Goal: Information Seeking & Learning: Learn about a topic

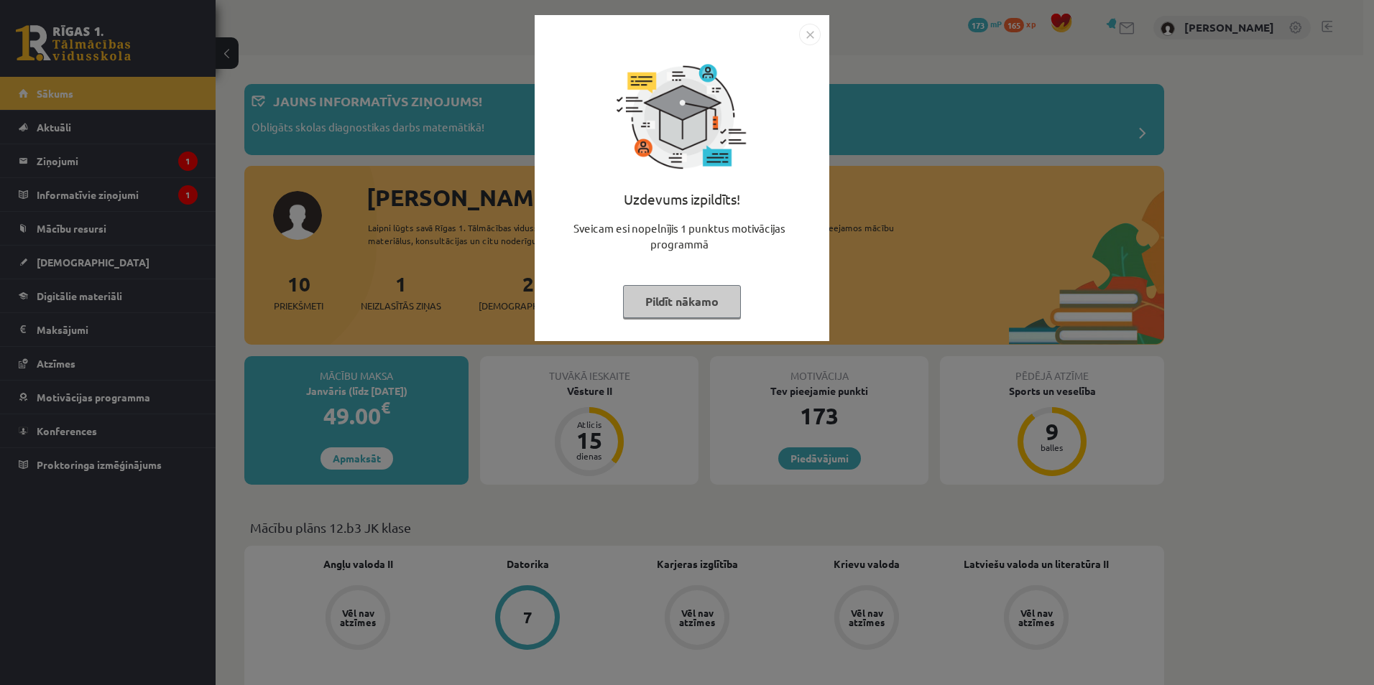
click at [717, 303] on button "Pildīt nākamo" at bounding box center [682, 301] width 118 height 33
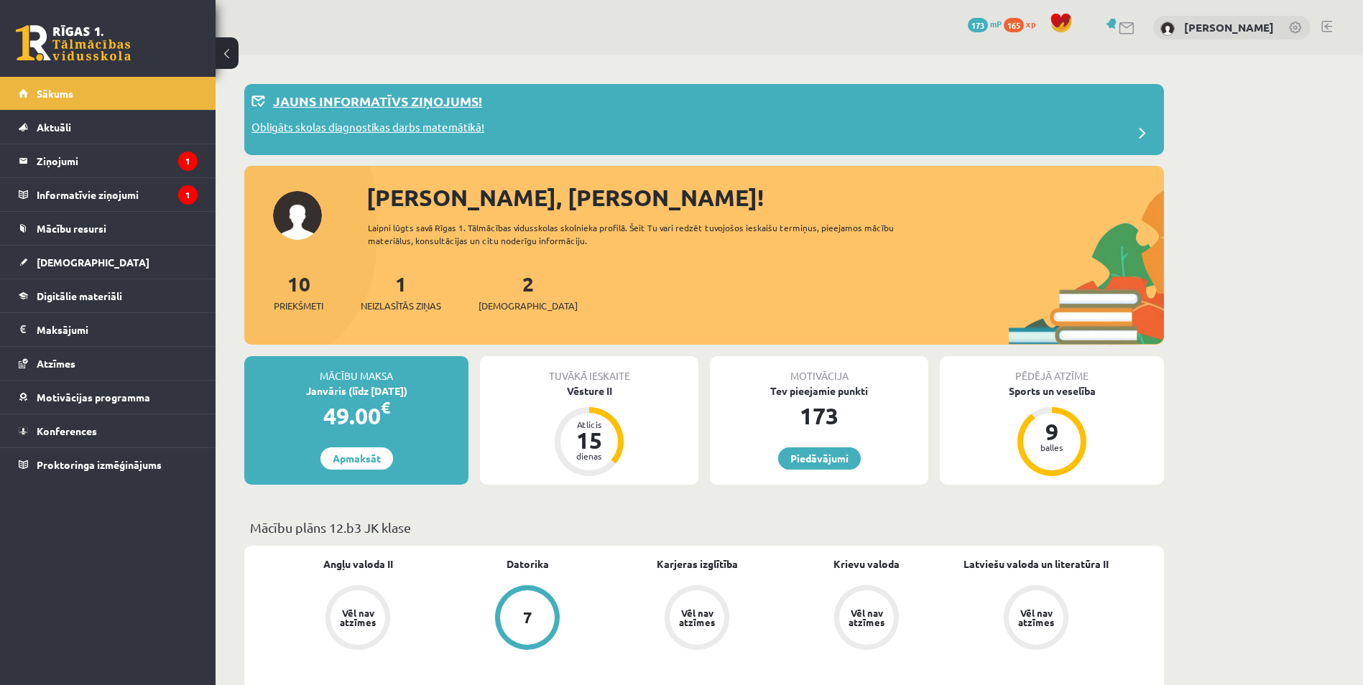
click at [371, 125] on p "Obligāts skolas diagnostikas darbs matemātikā!" at bounding box center [367, 129] width 233 height 20
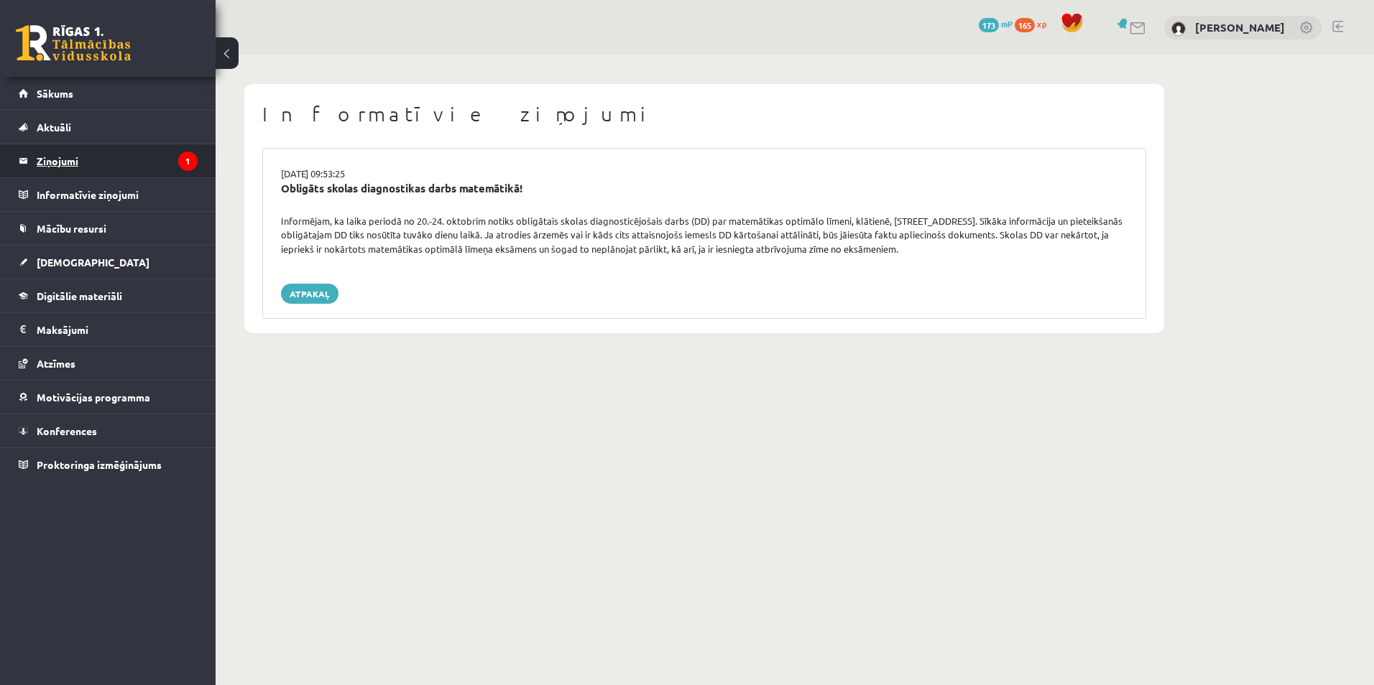
click at [104, 154] on legend "Ziņojumi 1" at bounding box center [117, 160] width 161 height 33
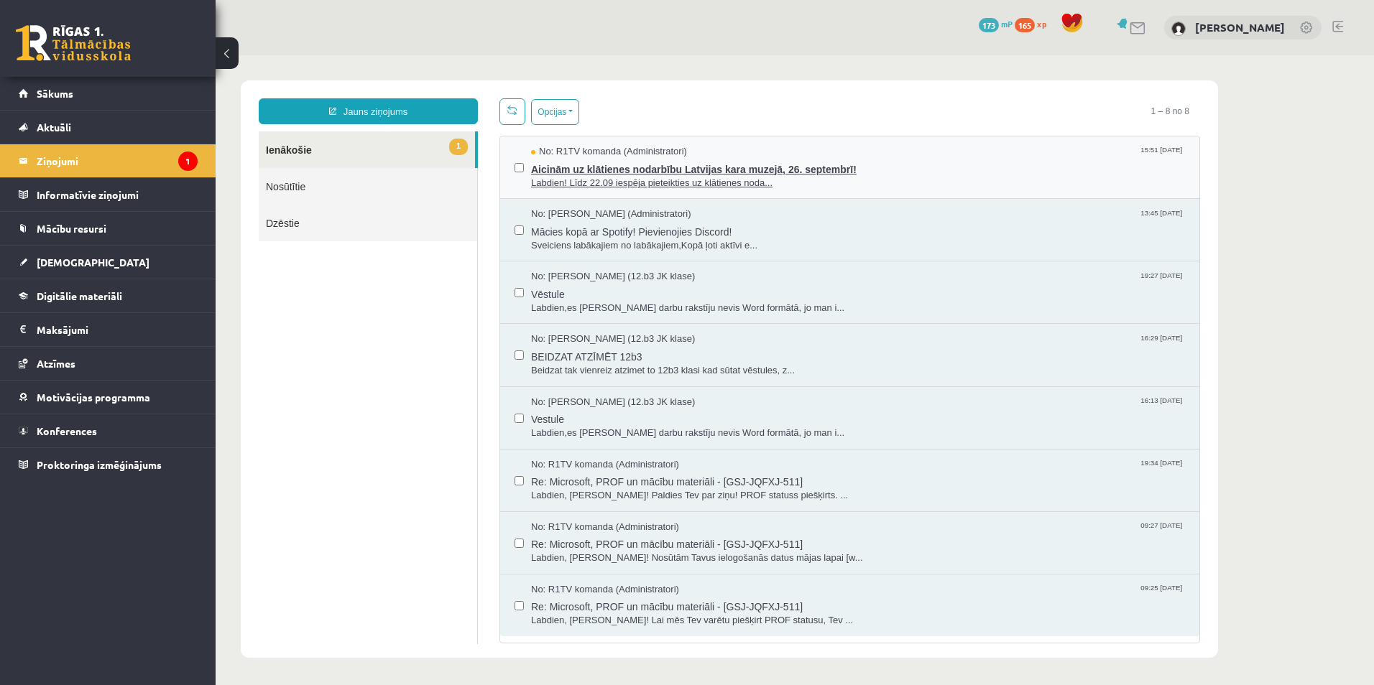
click at [591, 180] on span "Labdien! Līdz 22.09 iespēja pieteikties uz klātienes noda..." at bounding box center [858, 184] width 654 height 14
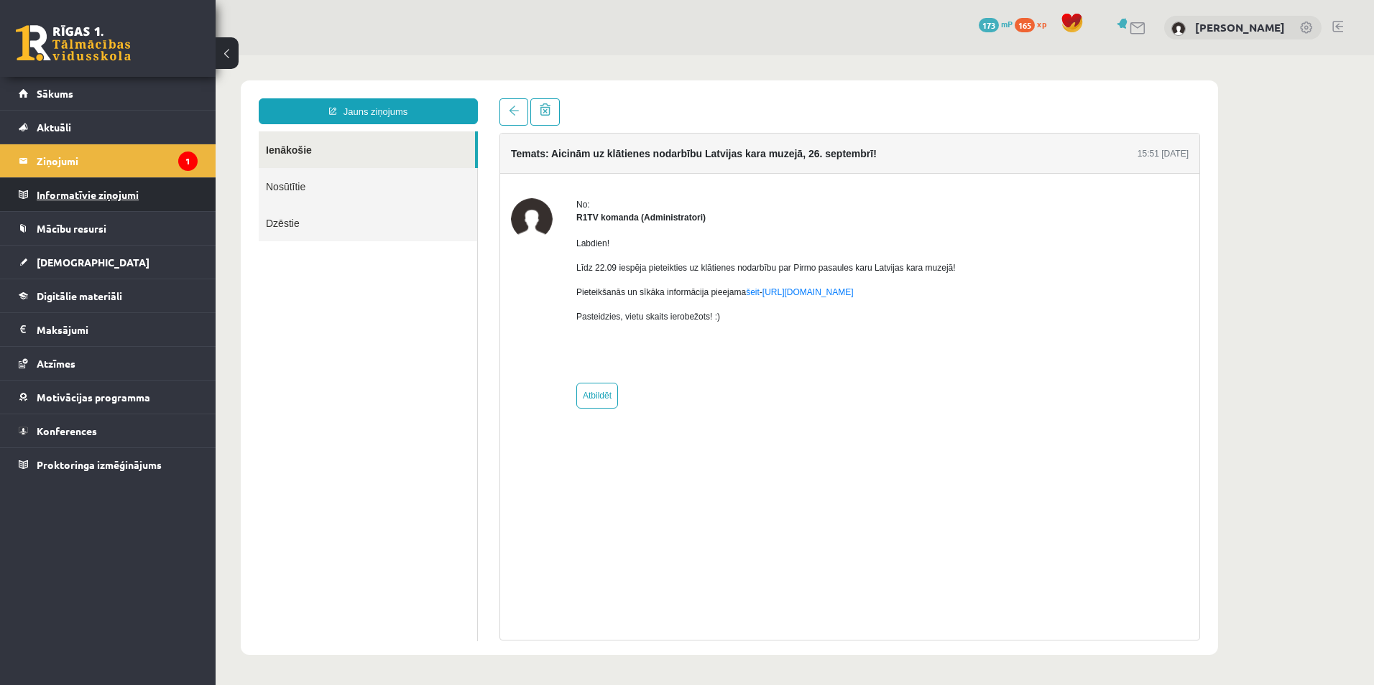
click at [116, 200] on legend "Informatīvie ziņojumi 0" at bounding box center [117, 194] width 161 height 33
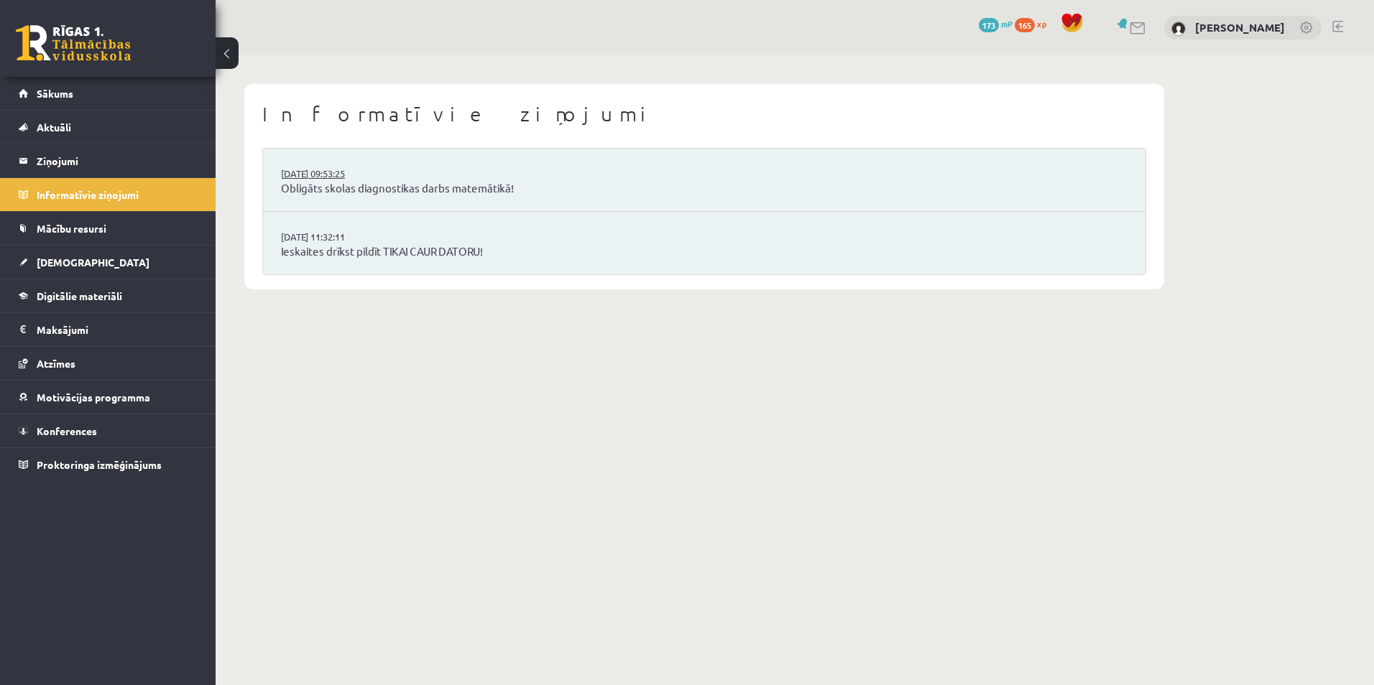
click at [377, 179] on link "16.09.2025 09:53:25" at bounding box center [335, 174] width 108 height 14
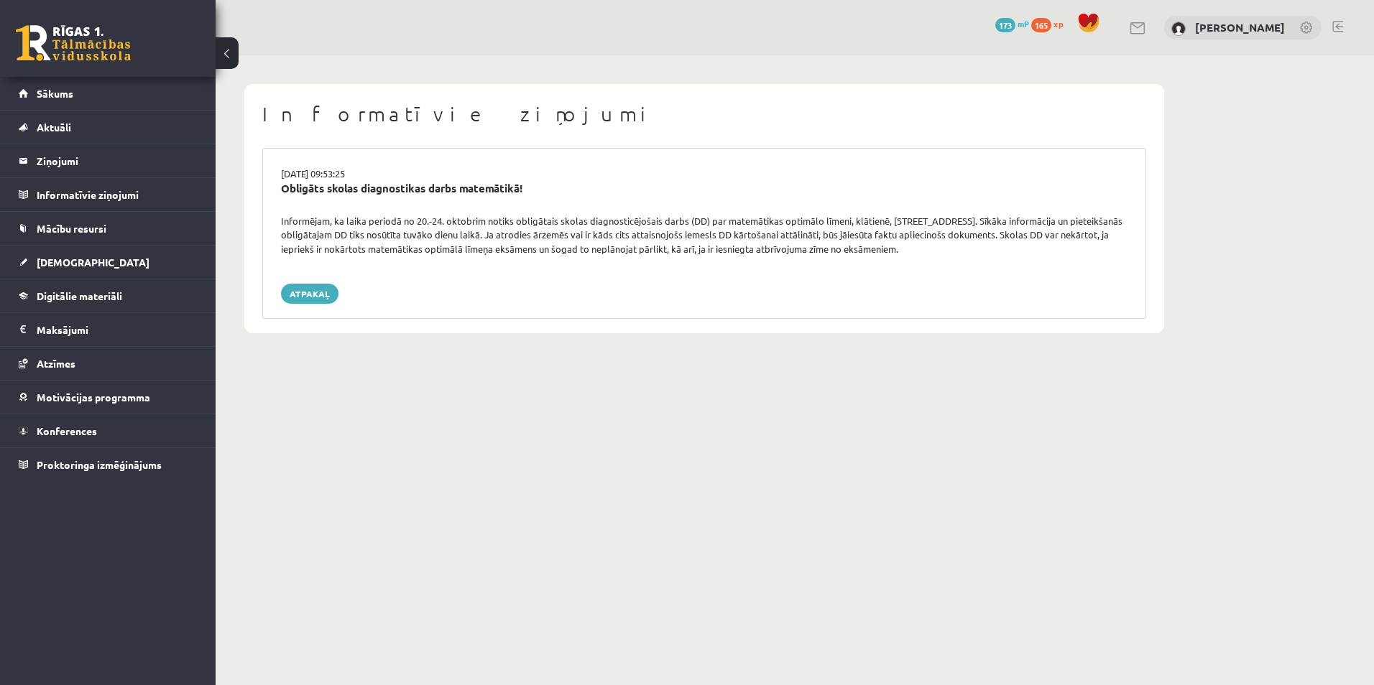
click at [989, 514] on body "0 Dāvanas 173 mP 165 xp Inga Revina Sākums Aktuāli Kā mācīties eSKOLĀ Kontakti …" at bounding box center [687, 342] width 1374 height 685
click at [100, 293] on span "Digitālie materiāli" at bounding box center [80, 296] width 86 height 13
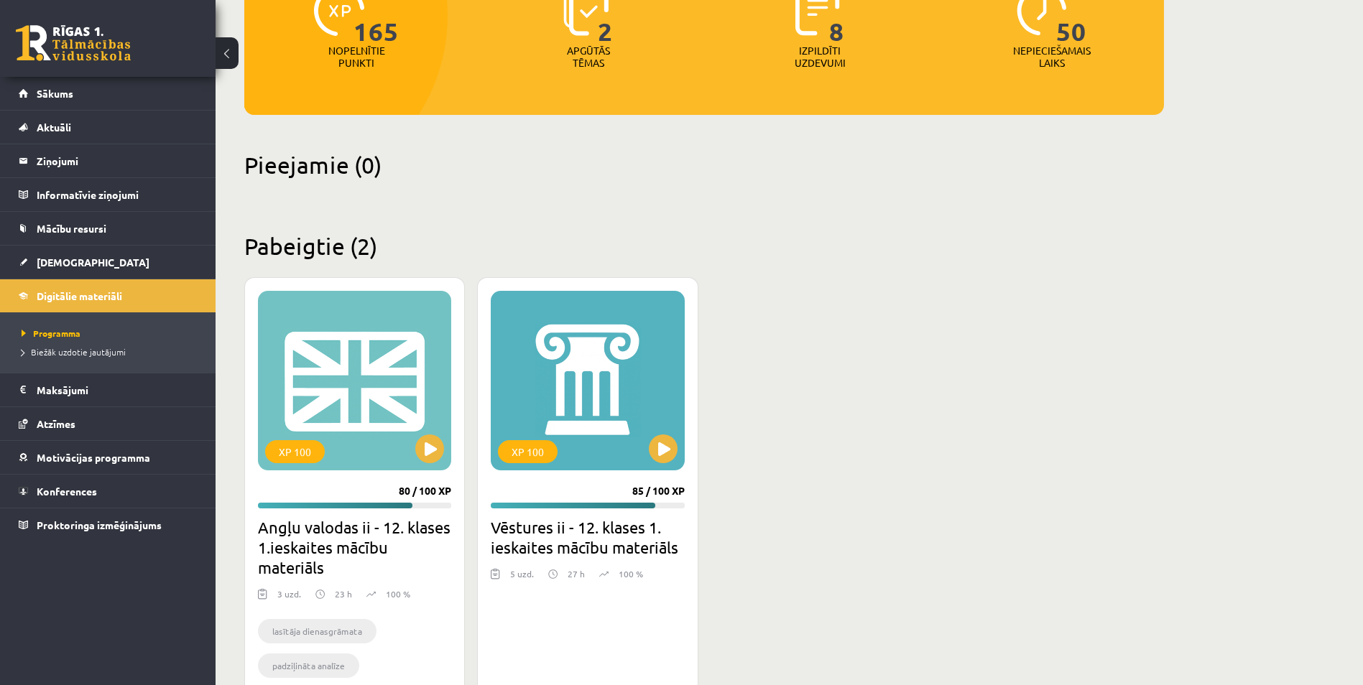
scroll to position [216, 0]
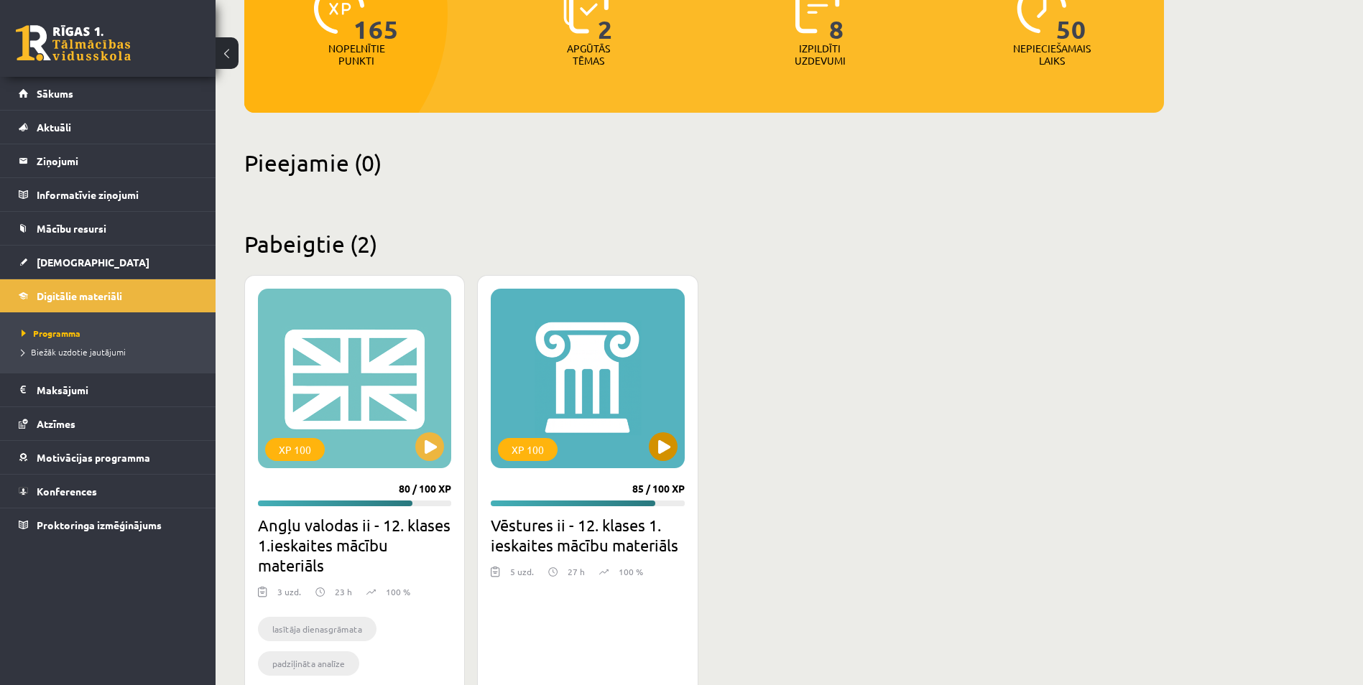
click at [558, 421] on div "XP 100" at bounding box center [587, 379] width 193 height 180
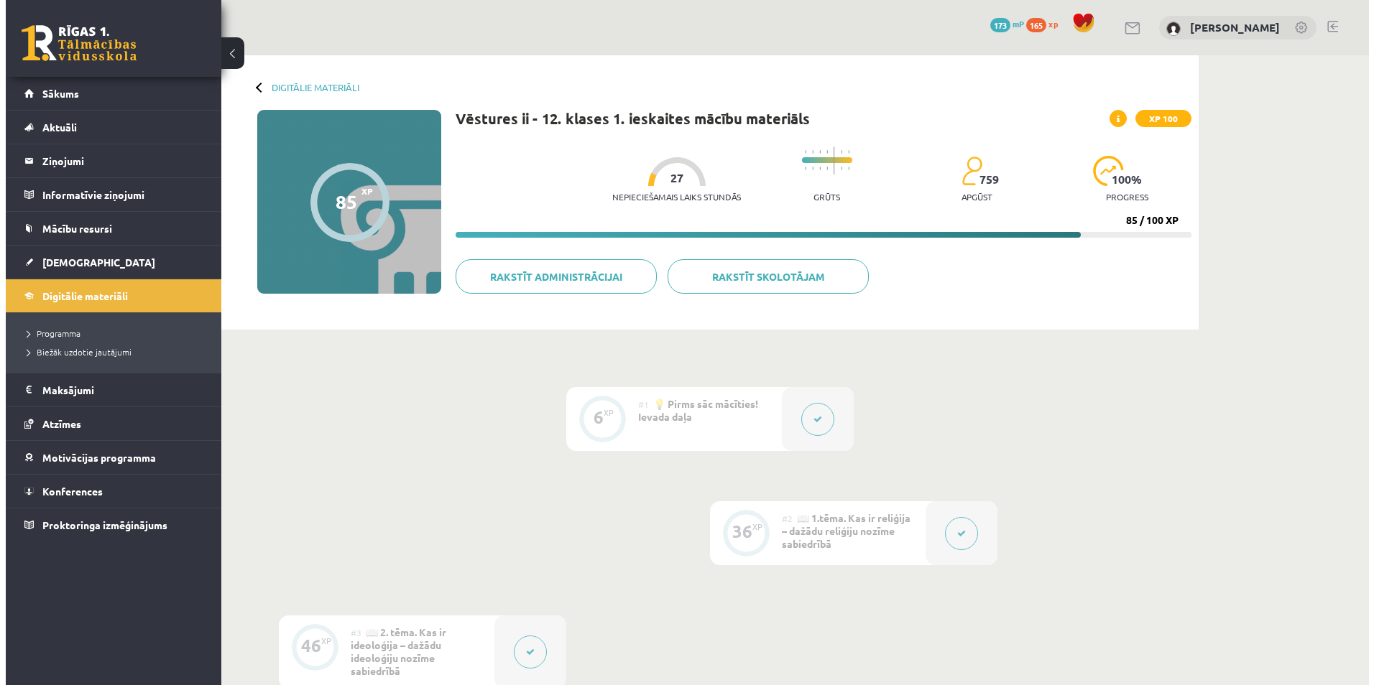
scroll to position [72, 0]
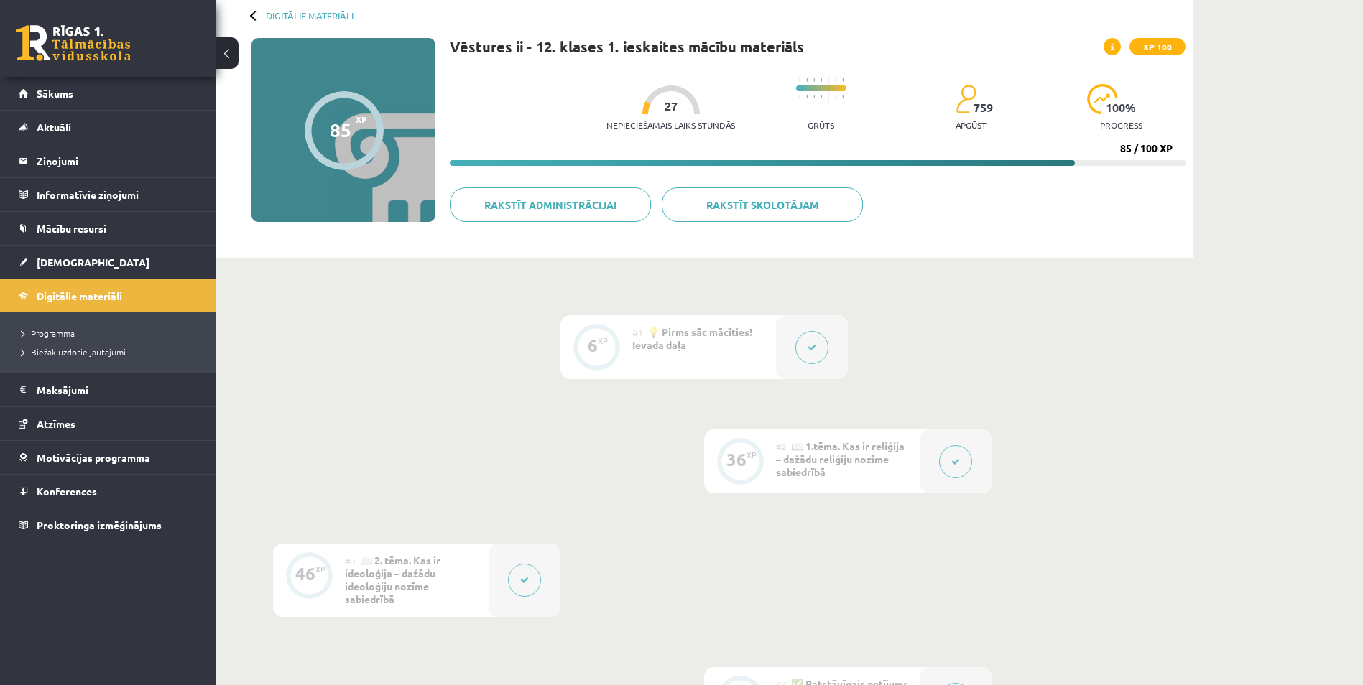
click at [949, 463] on button at bounding box center [955, 462] width 33 height 33
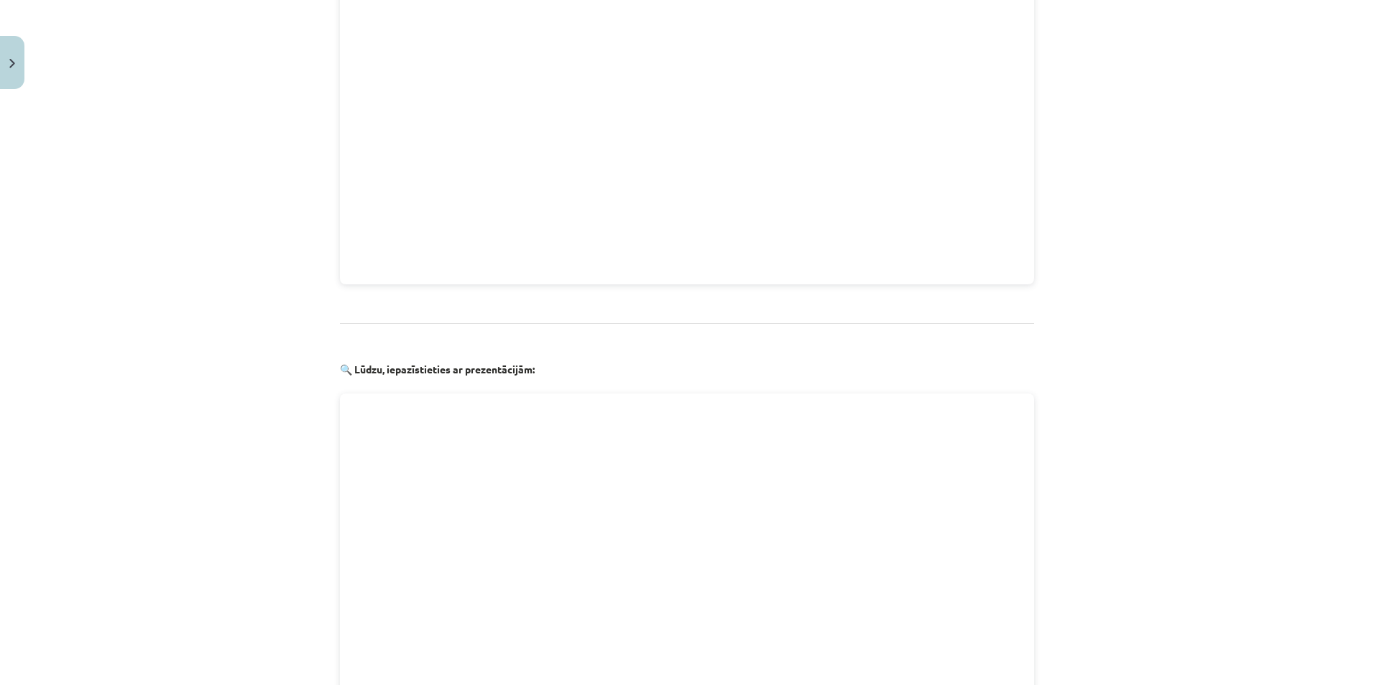
scroll to position [1509, 0]
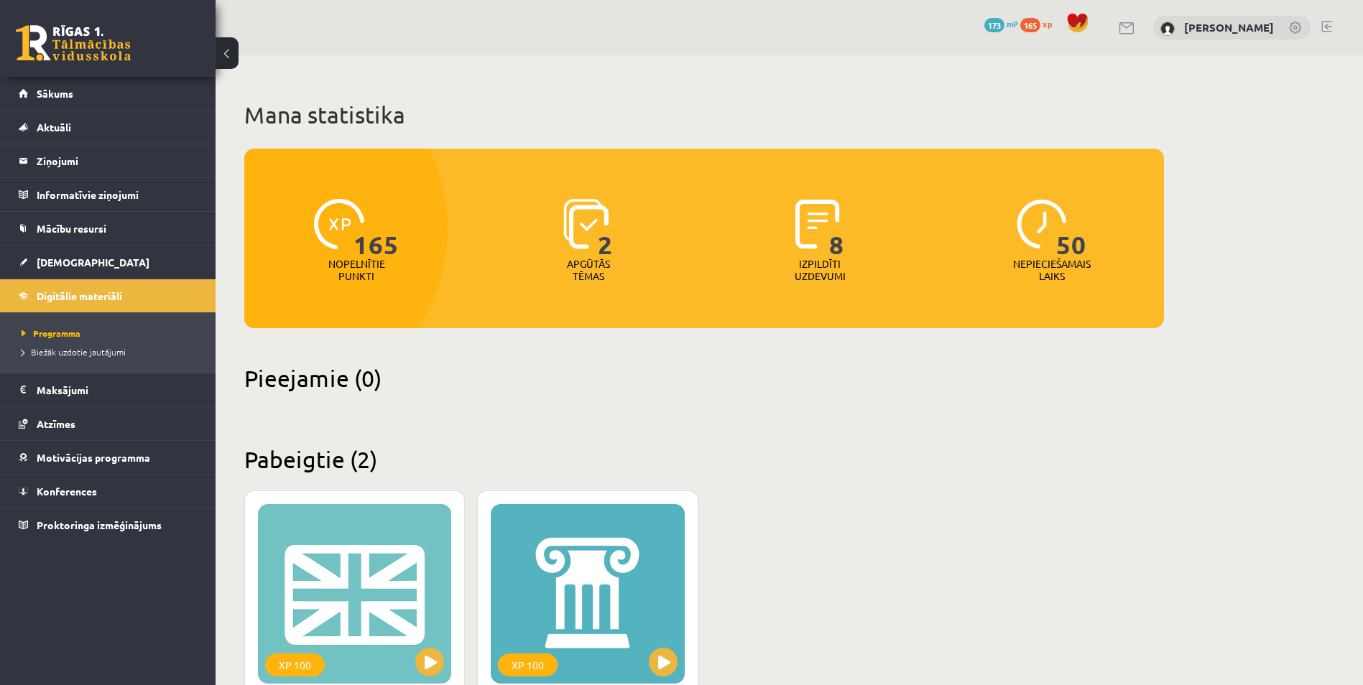
scroll to position [216, 0]
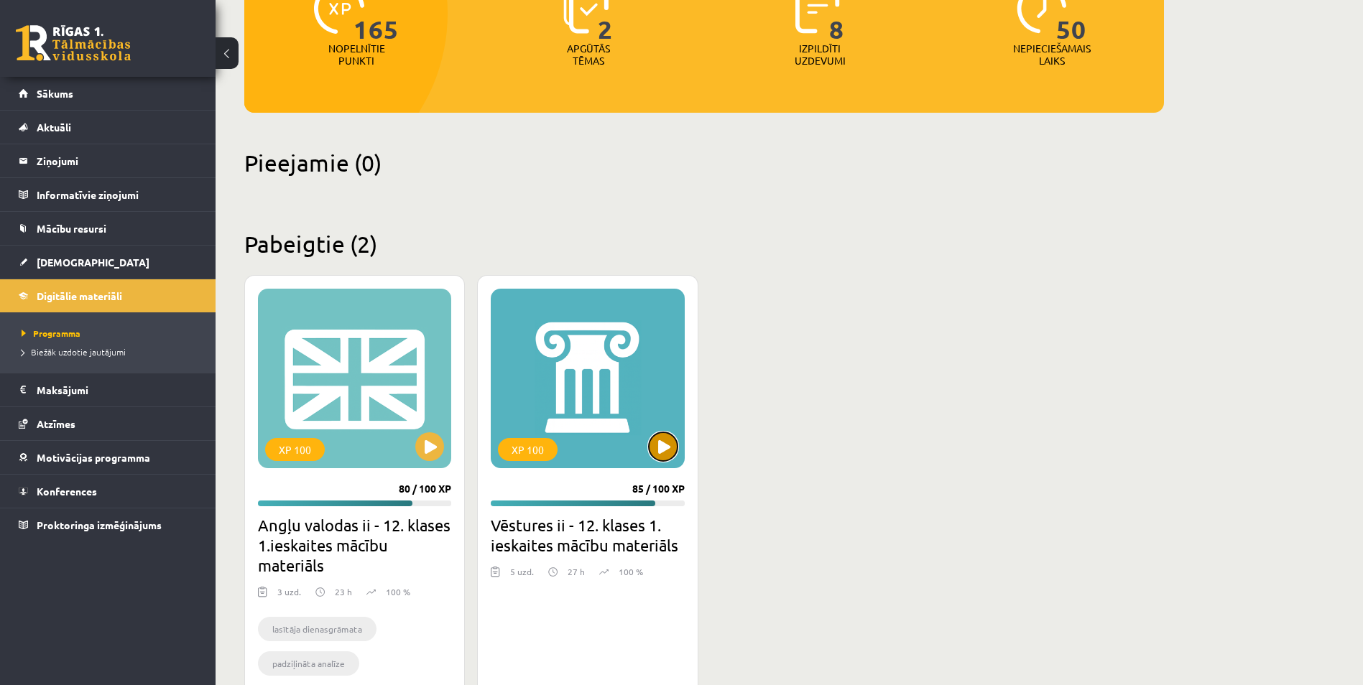
click at [670, 443] on button at bounding box center [663, 447] width 29 height 29
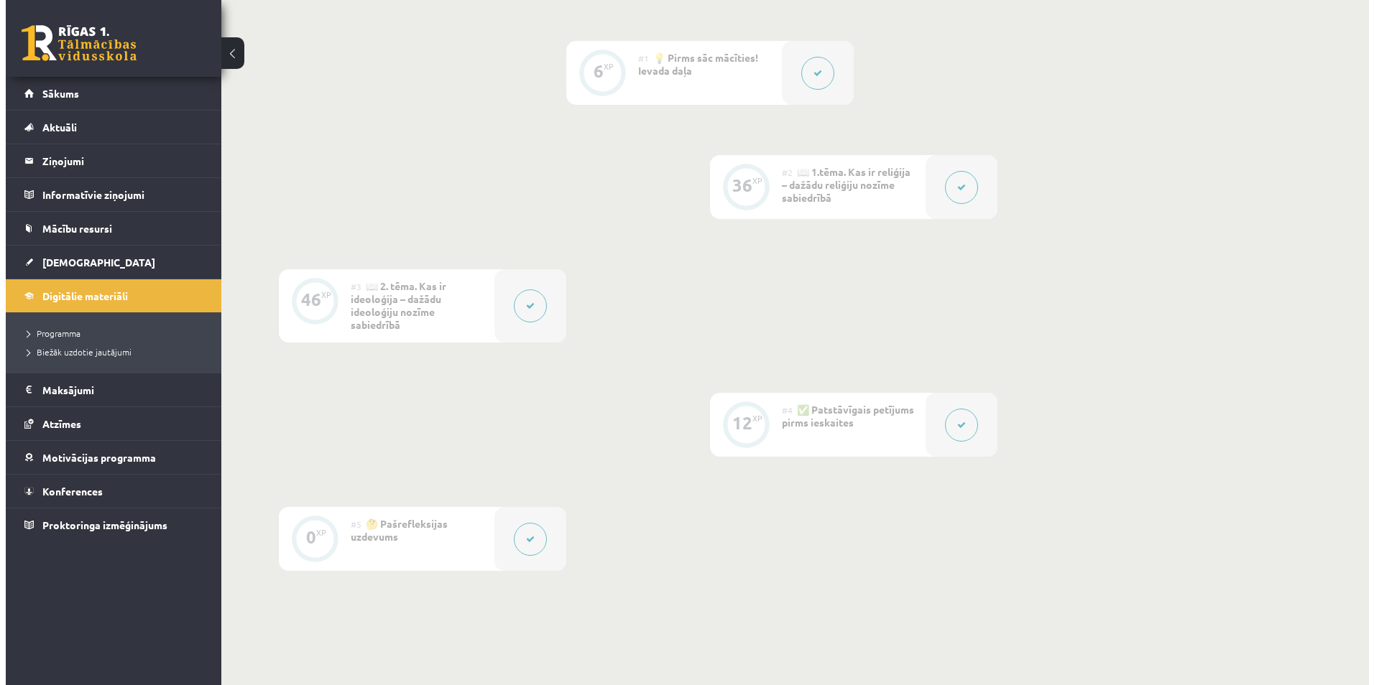
scroll to position [359, 0]
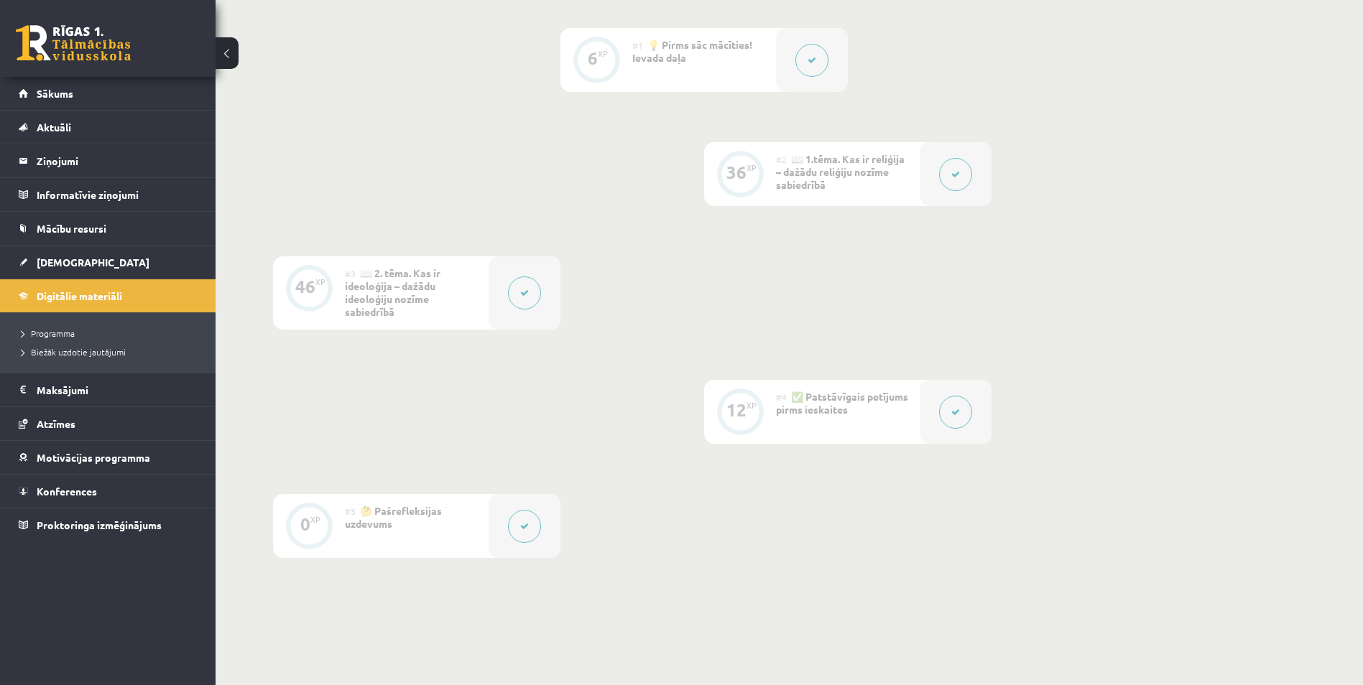
click at [526, 292] on icon at bounding box center [524, 293] width 9 height 9
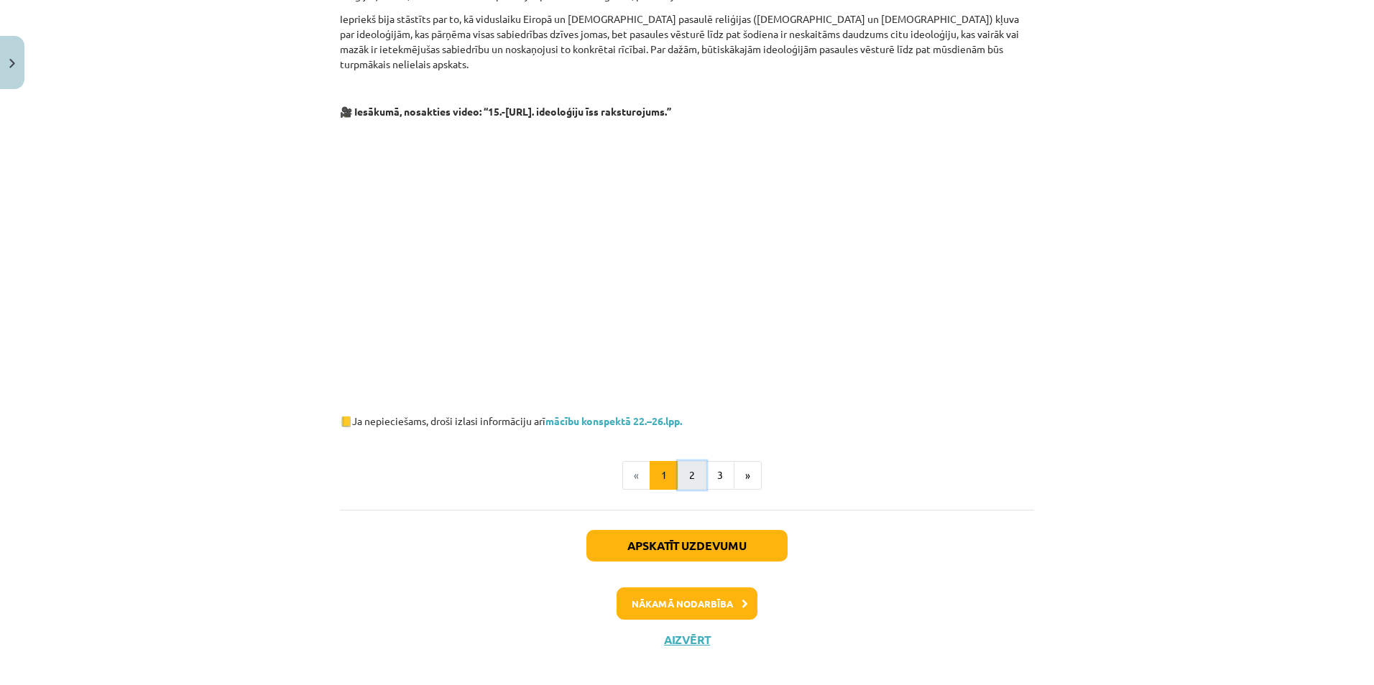
click at [689, 461] on button "2" at bounding box center [692, 475] width 29 height 29
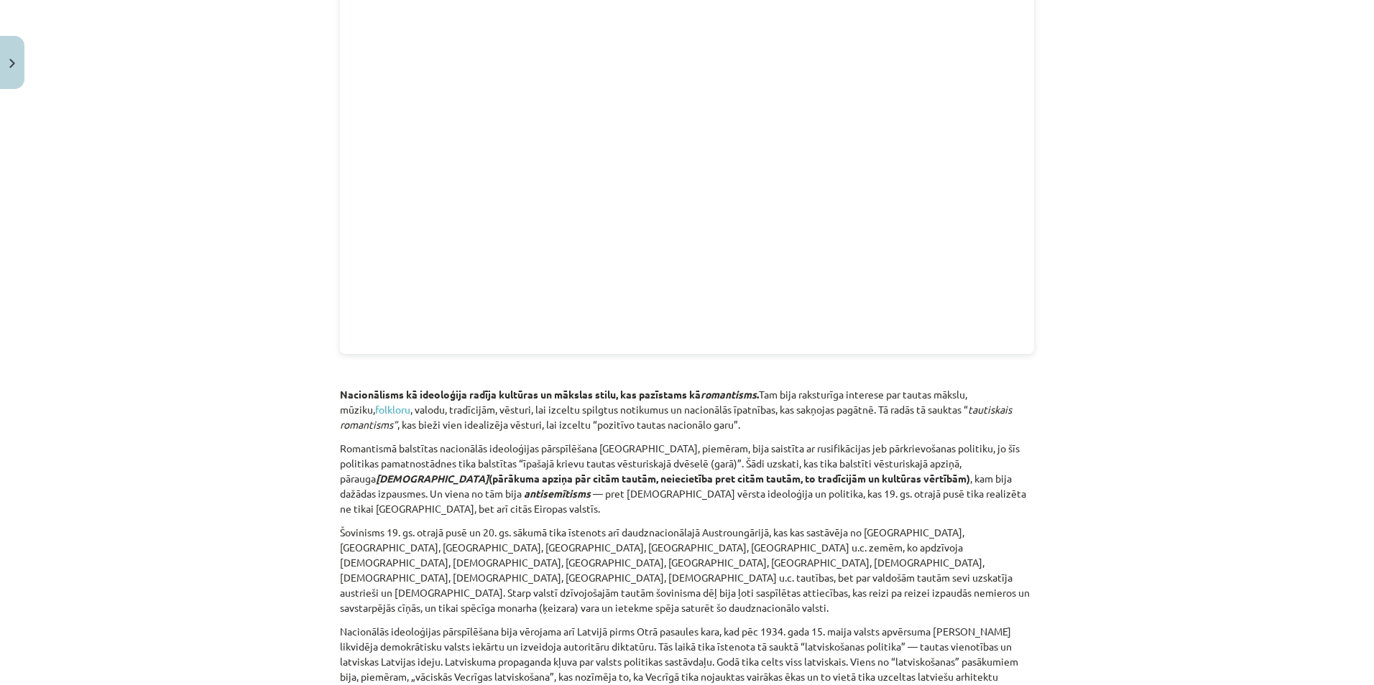
scroll to position [1622, 0]
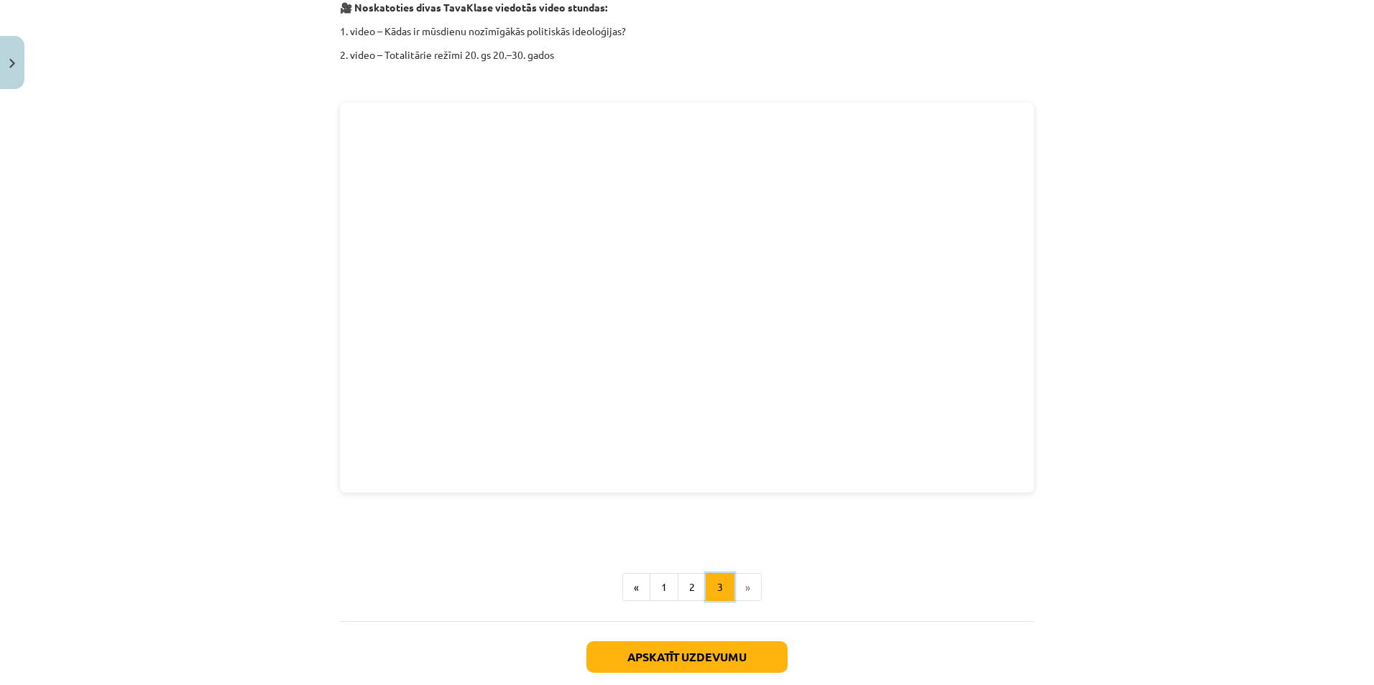
scroll to position [2054, 0]
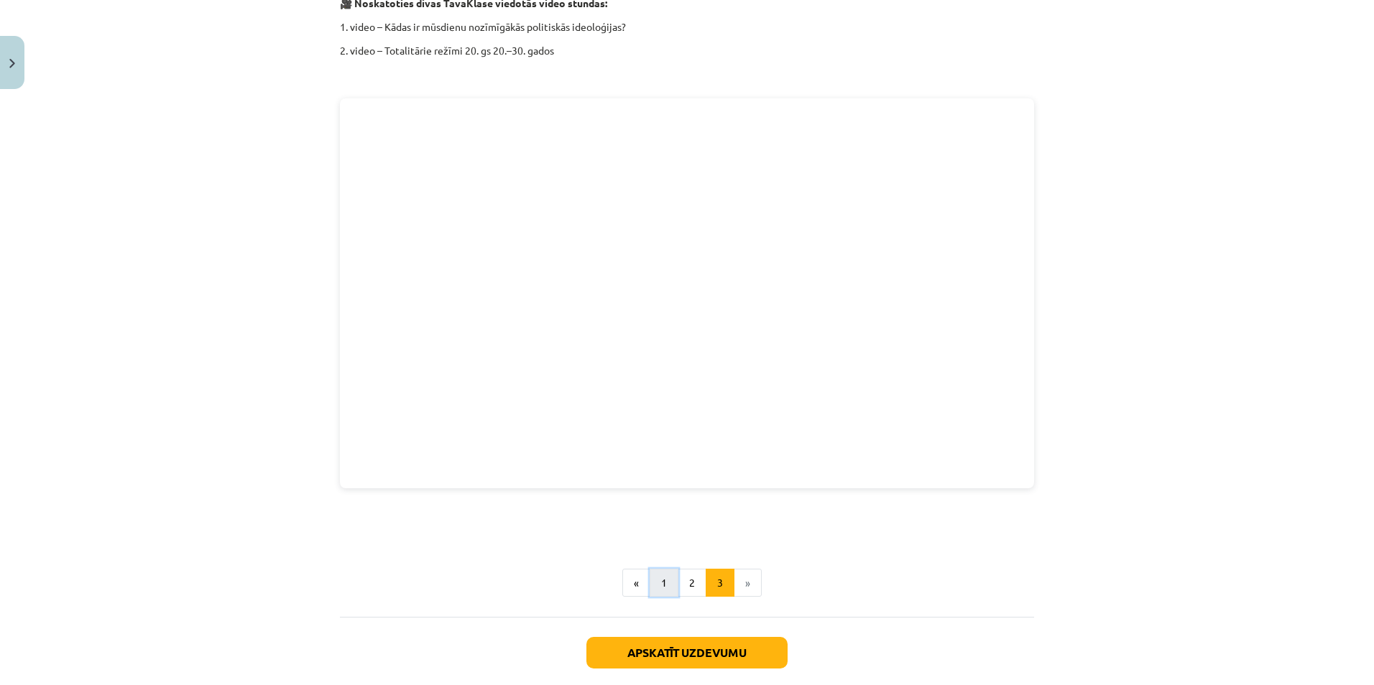
click at [662, 569] on button "1" at bounding box center [664, 583] width 29 height 29
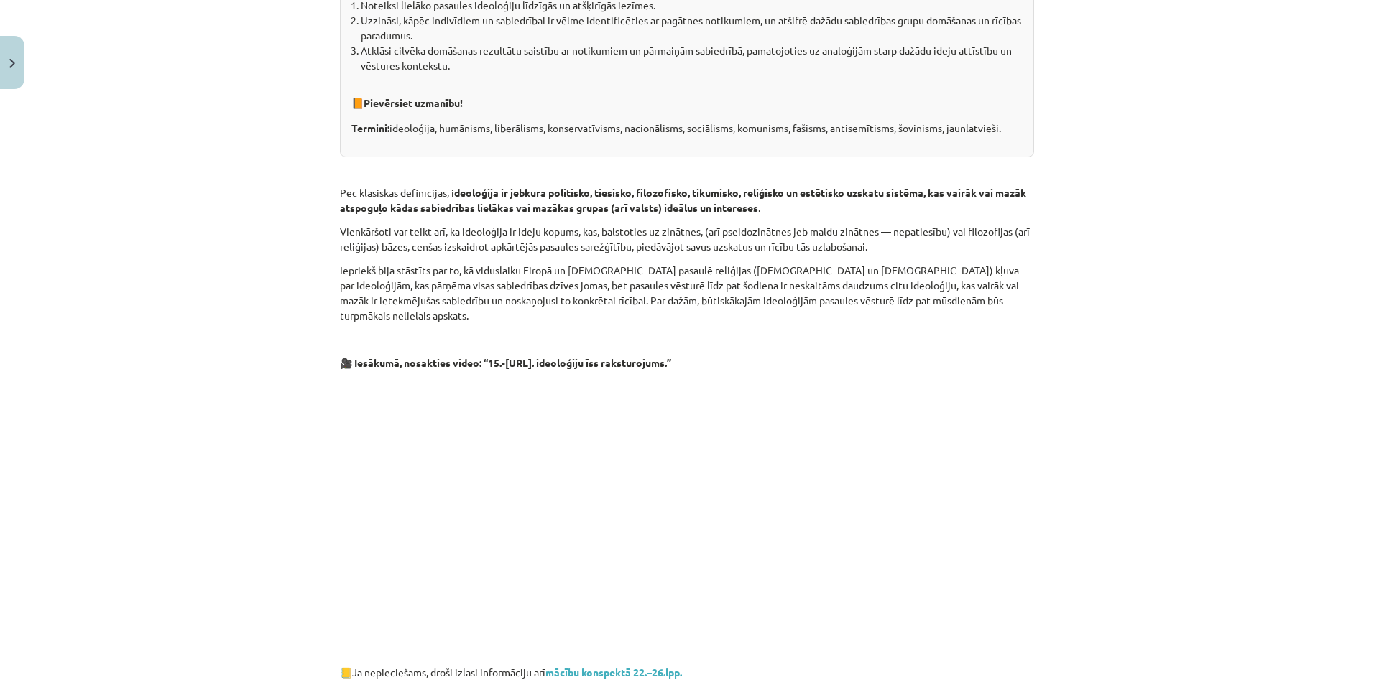
scroll to position [473, 0]
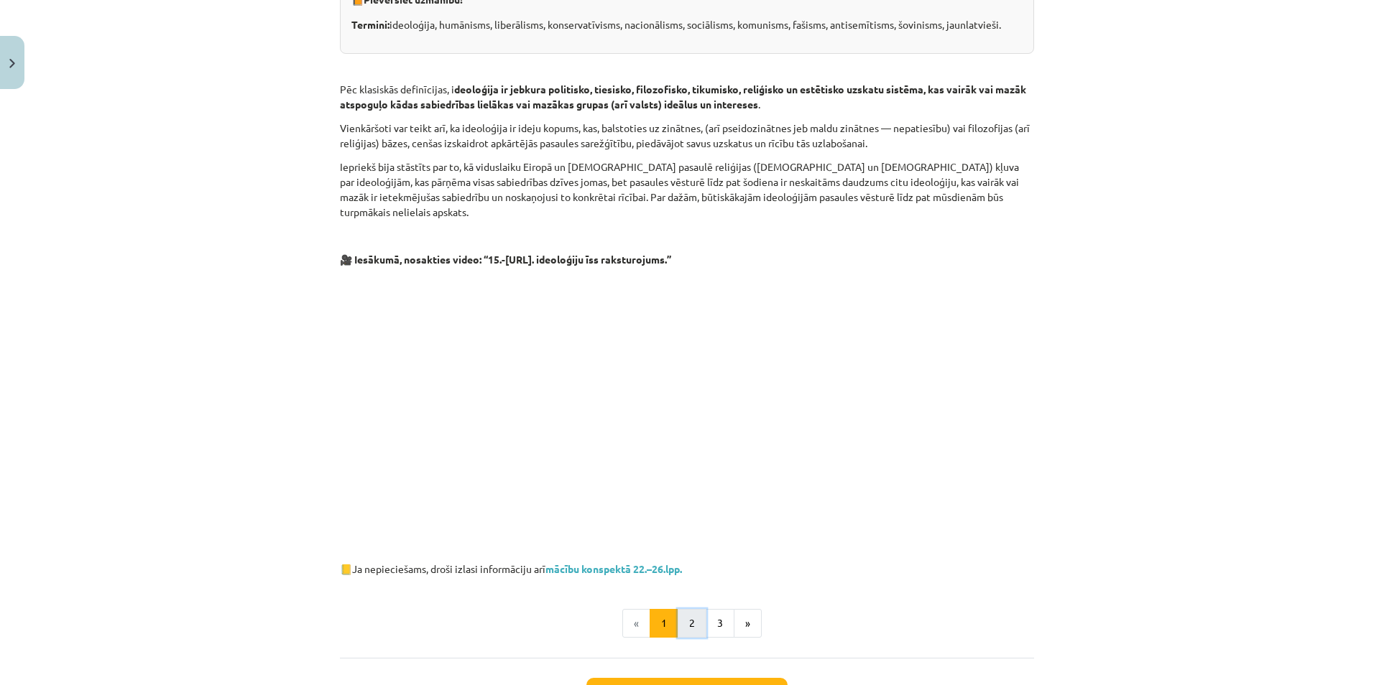
click at [684, 609] on button "2" at bounding box center [692, 623] width 29 height 29
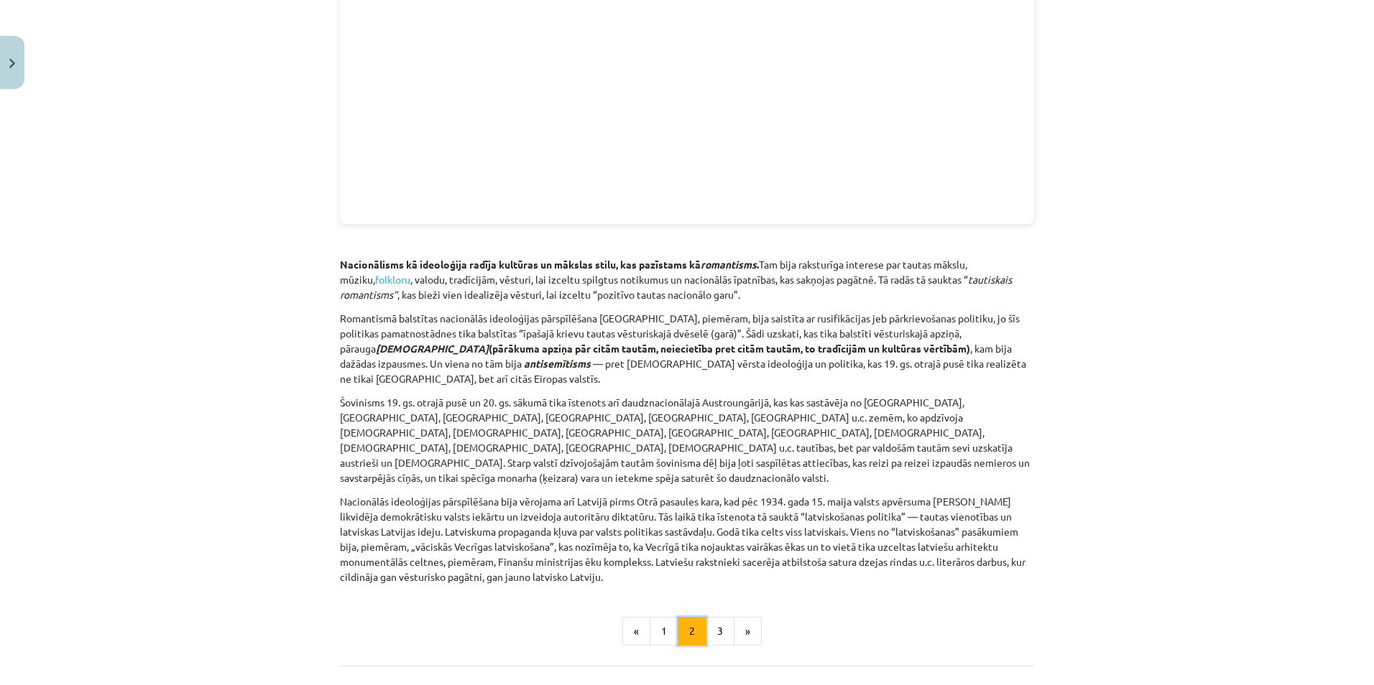
scroll to position [1725, 0]
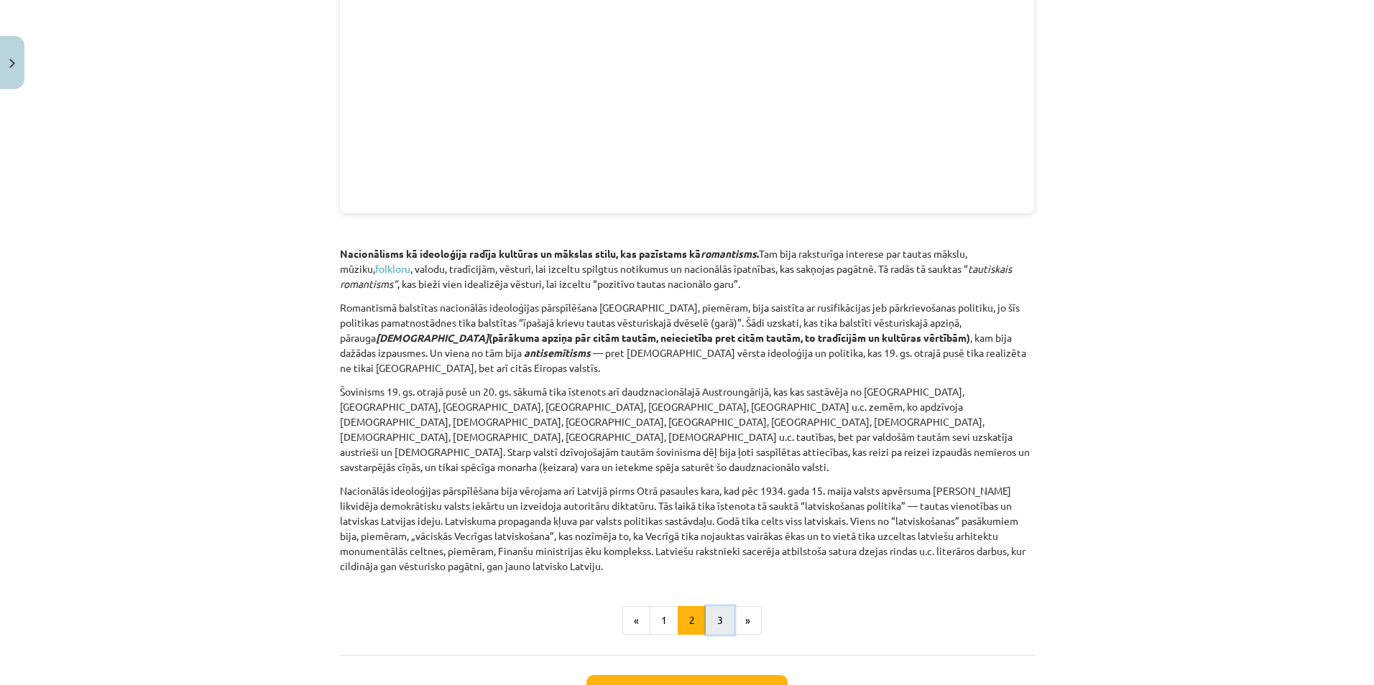
click at [710, 606] on button "3" at bounding box center [720, 620] width 29 height 29
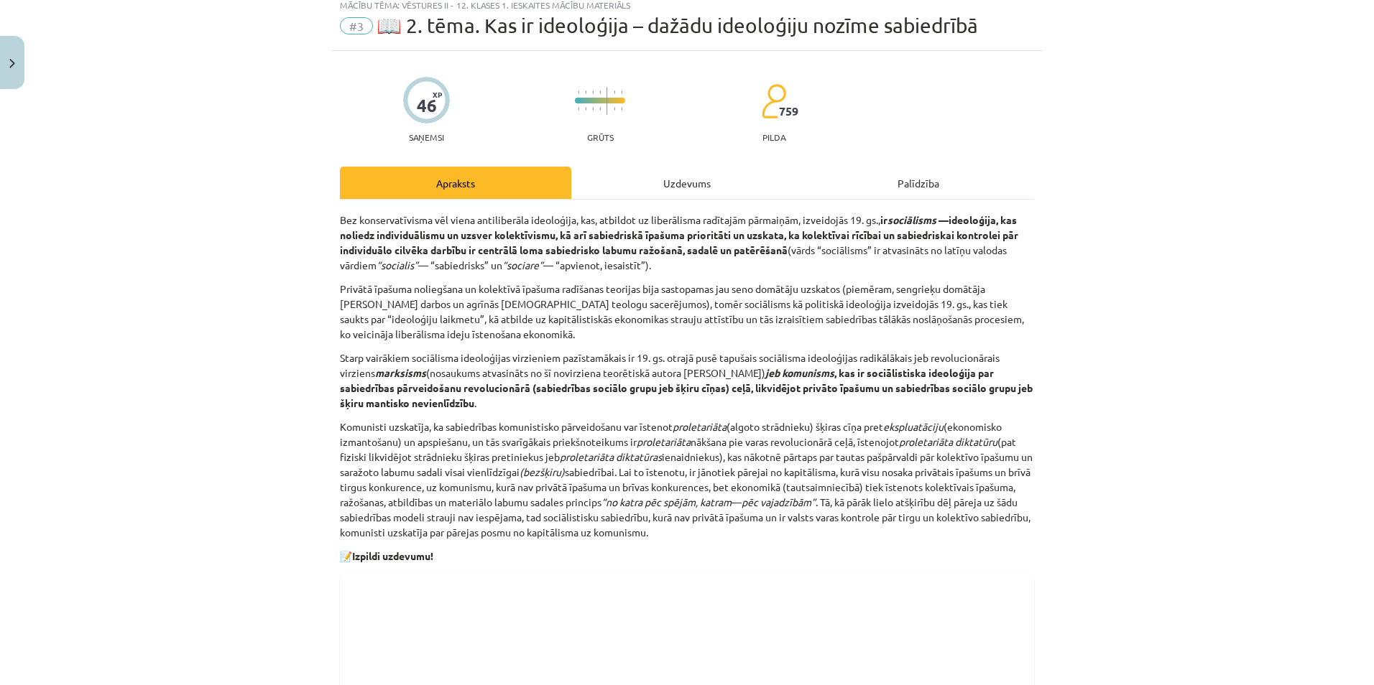
scroll to position [0, 0]
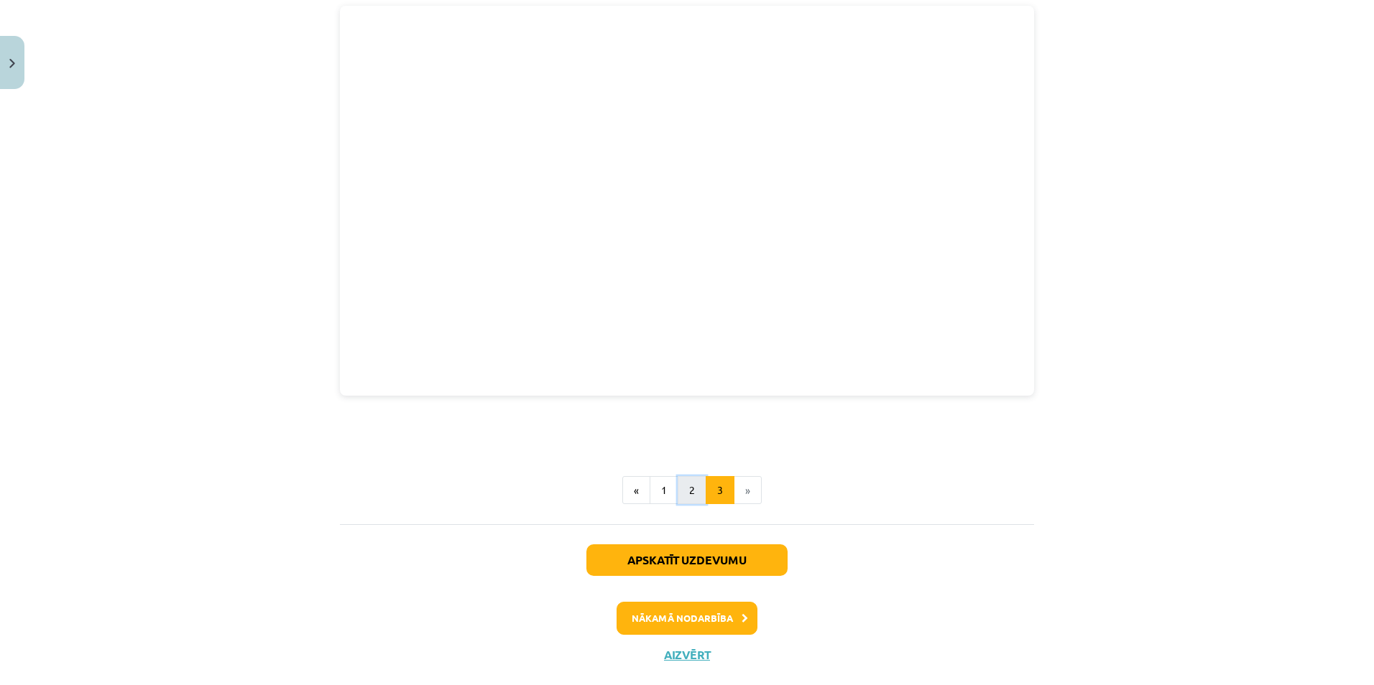
click at [688, 476] on button "2" at bounding box center [692, 490] width 29 height 29
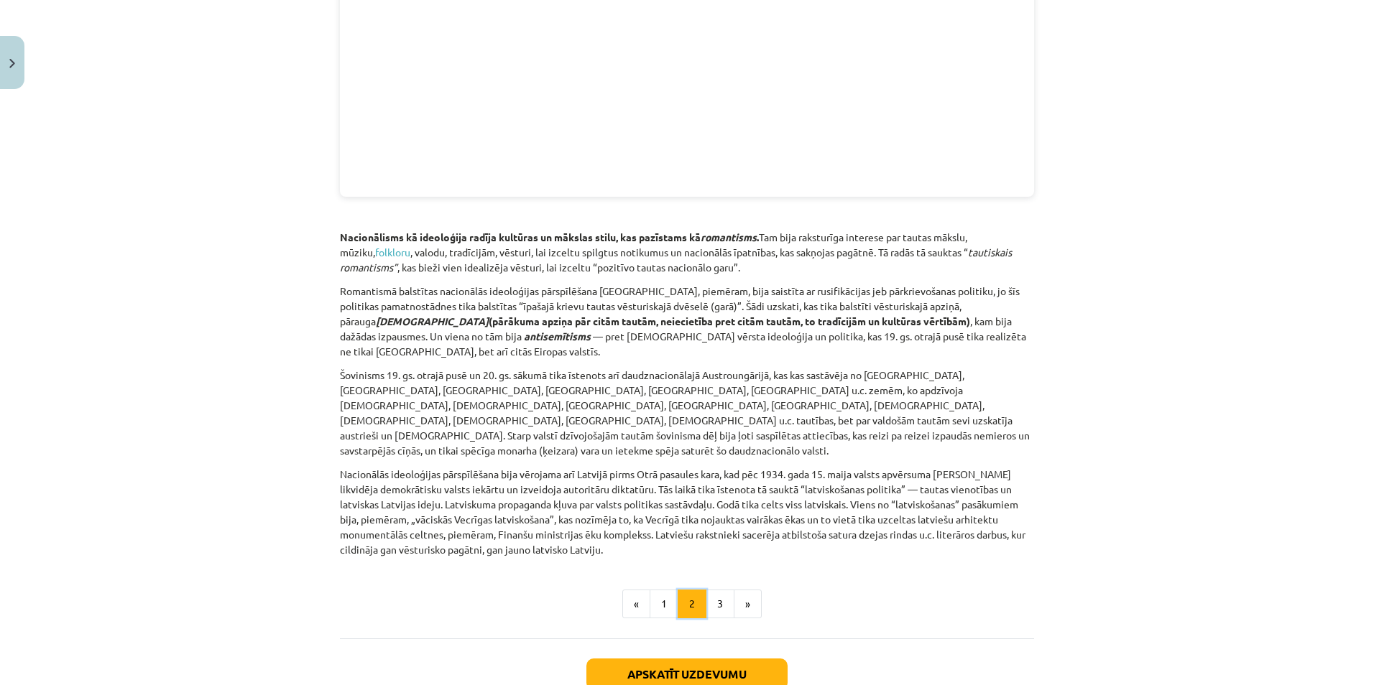
scroll to position [1794, 0]
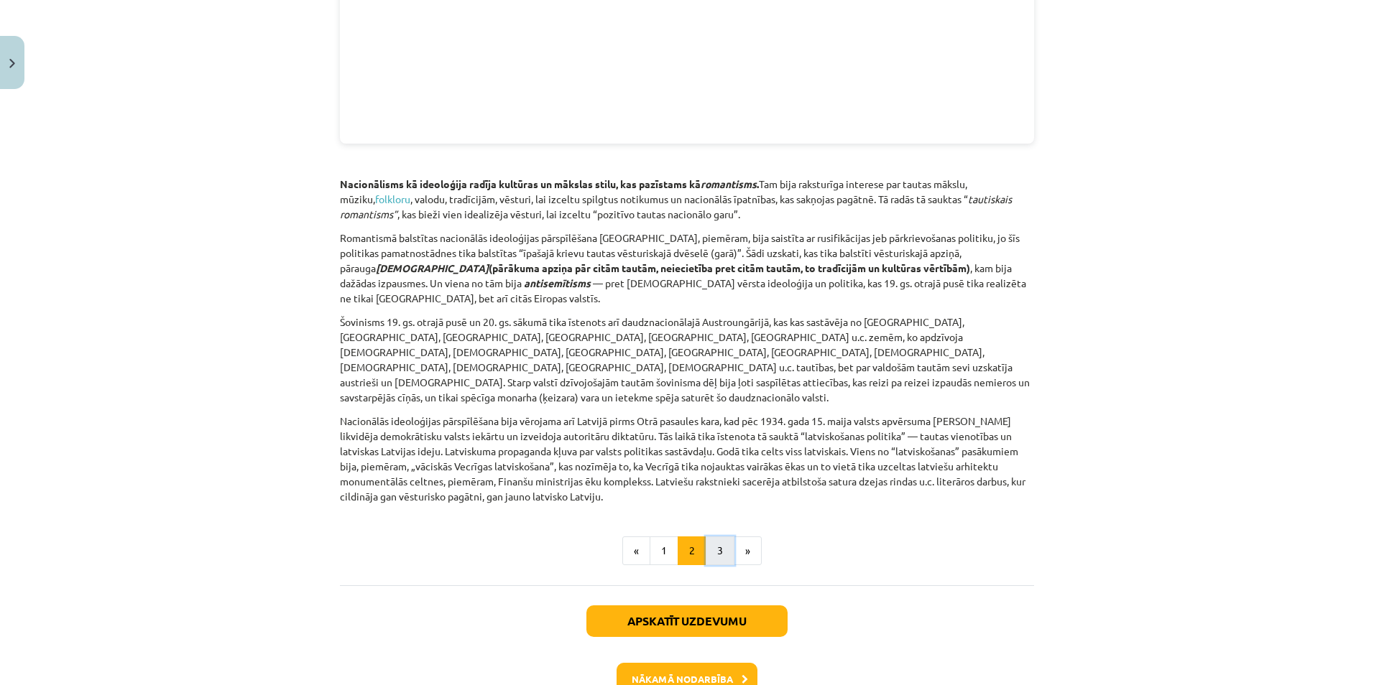
click at [706, 537] on button "3" at bounding box center [720, 551] width 29 height 29
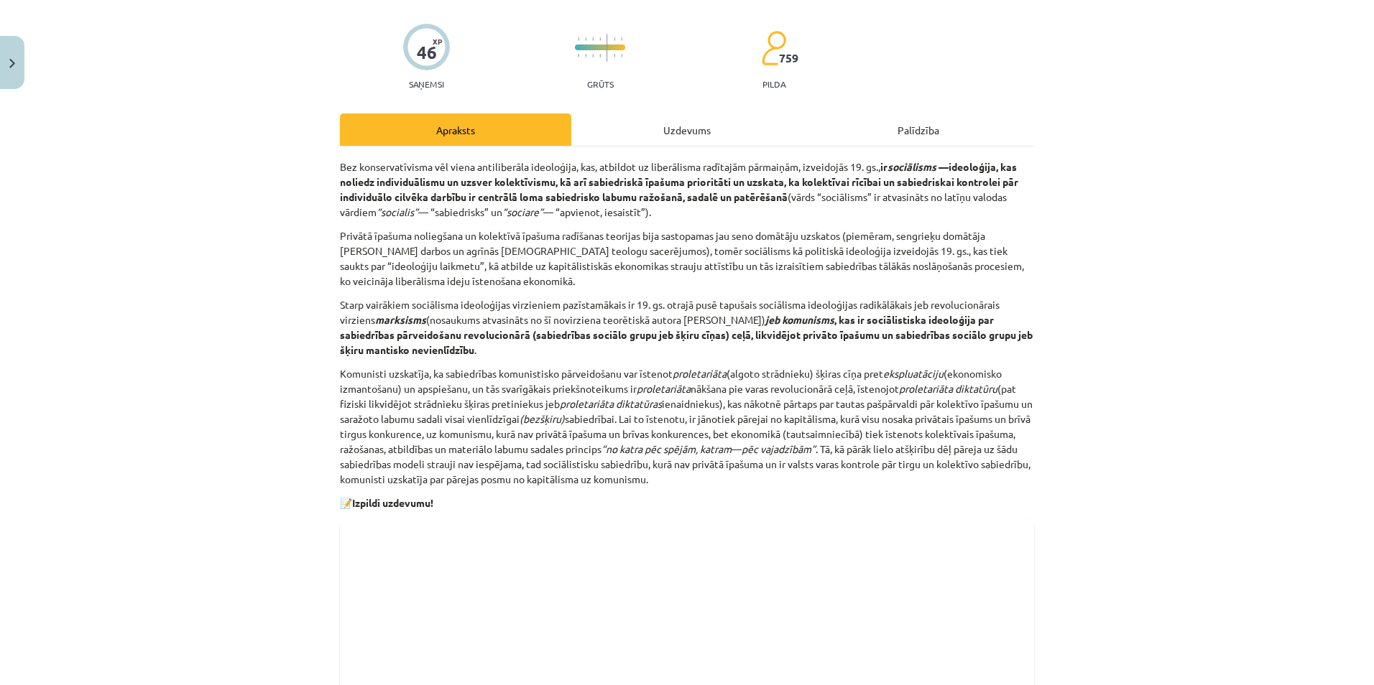
scroll to position [503, 0]
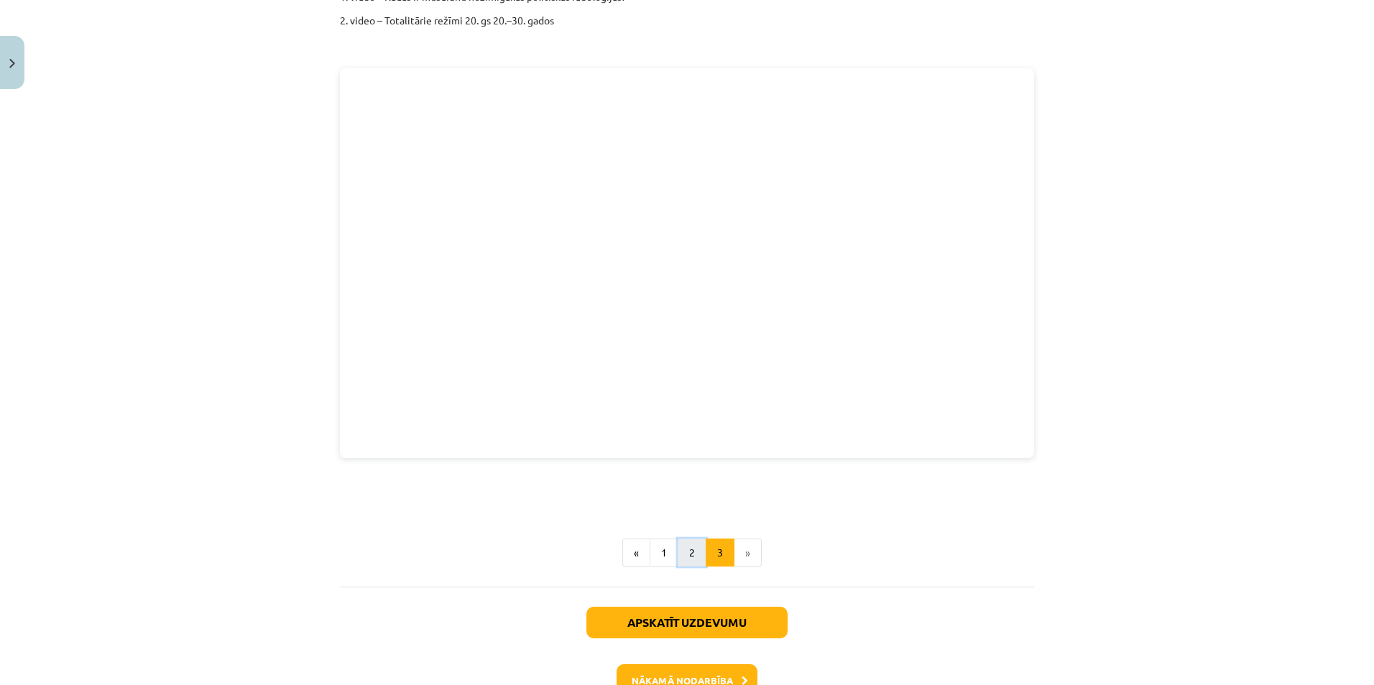
click at [693, 539] on button "2" at bounding box center [692, 553] width 29 height 29
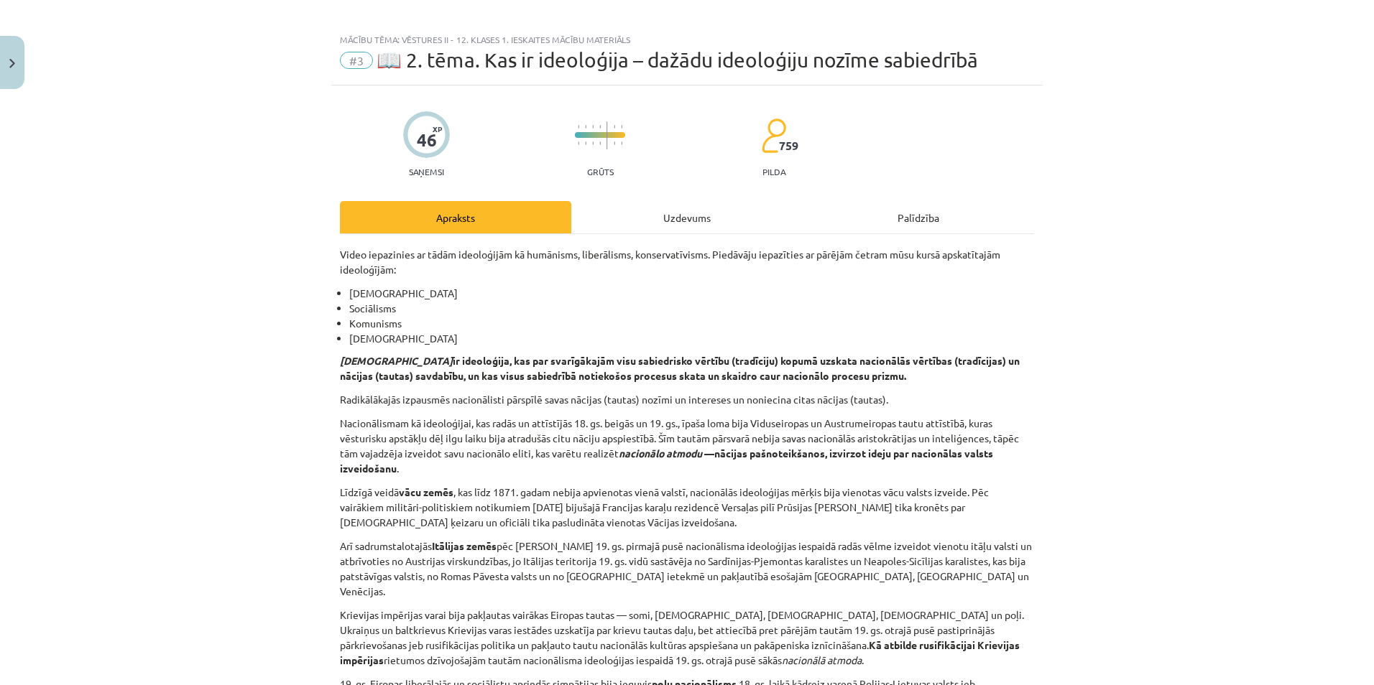
scroll to position [0, 0]
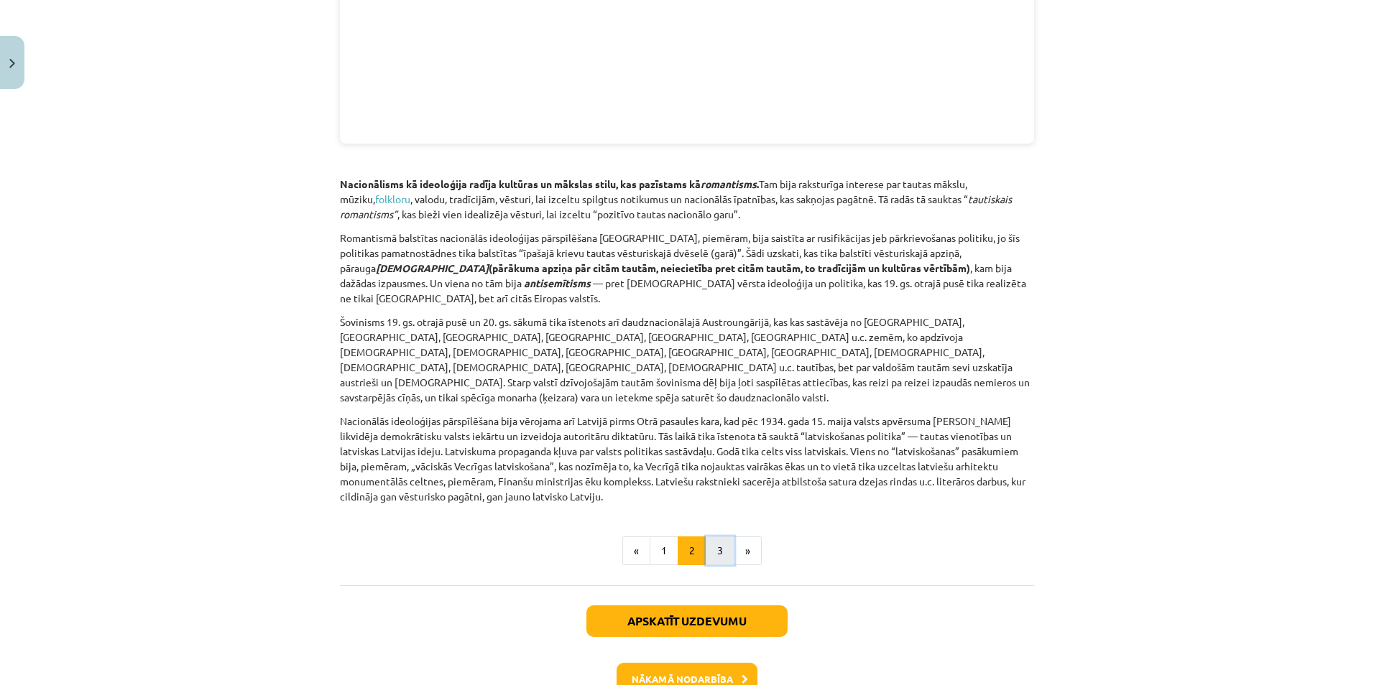
click at [713, 537] on button "3" at bounding box center [720, 551] width 29 height 29
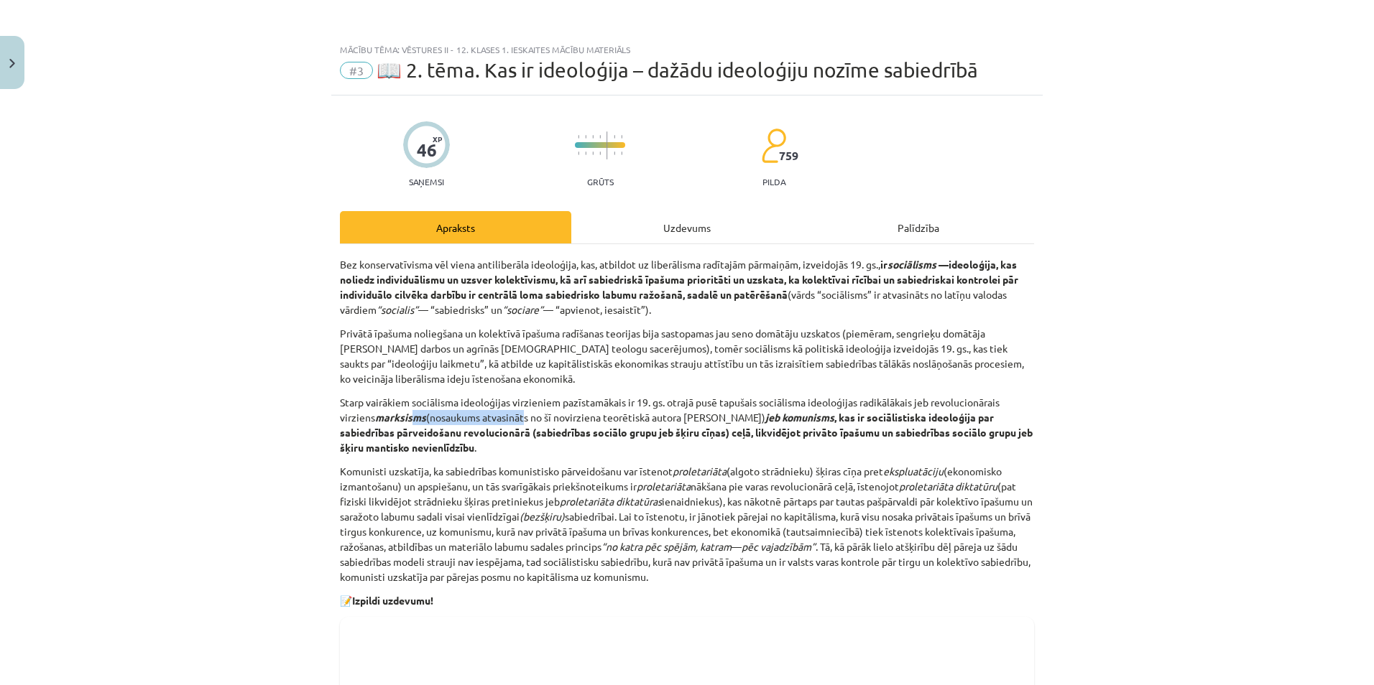
drag, startPoint x: 412, startPoint y: 410, endPoint x: 521, endPoint y: 410, distance: 108.5
click at [521, 410] on p "Starp vairākiem sociālisma ideoloģijas virzieniem pazīstamākais ir 19. gs. otra…" at bounding box center [687, 425] width 694 height 60
drag, startPoint x: 521, startPoint y: 410, endPoint x: 632, endPoint y: 421, distance: 111.2
click at [629, 420] on p "Starp vairākiem sociālisma ideoloģijas virzieniem pazīstamākais ir 19. gs. otra…" at bounding box center [687, 425] width 694 height 60
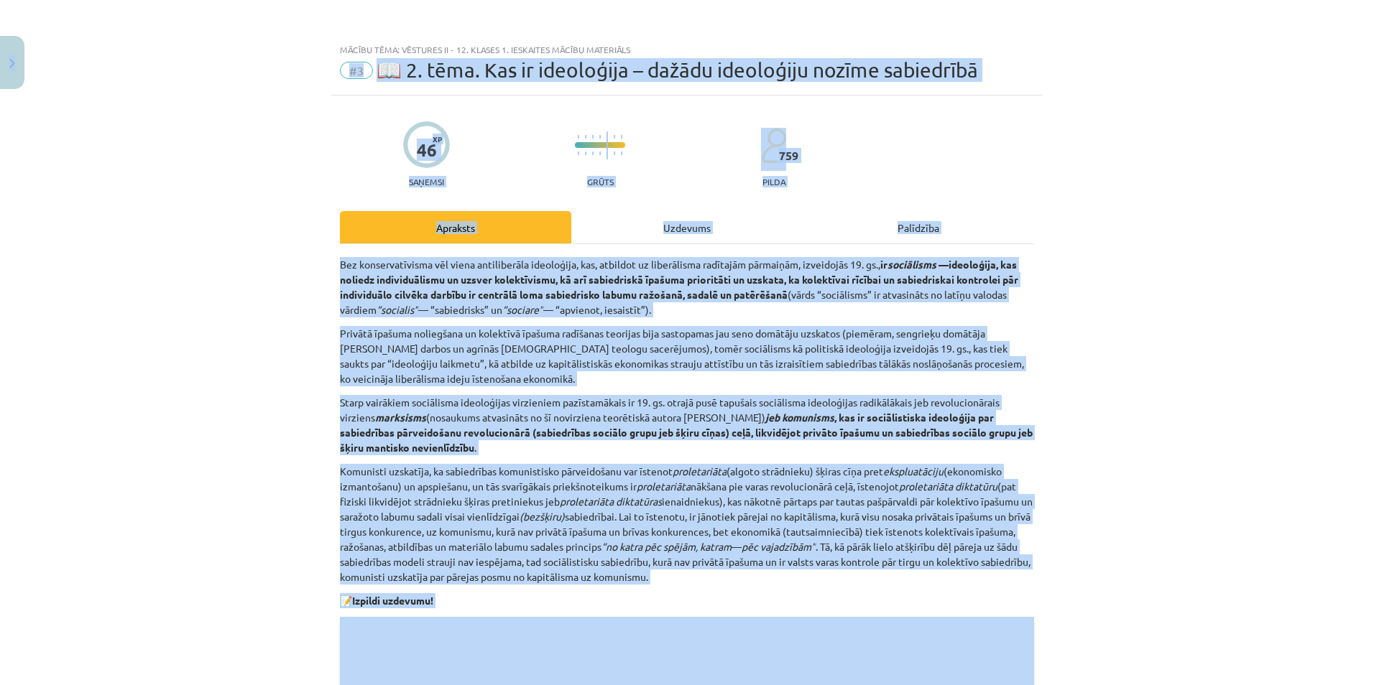
click at [23, 64] on div "Mācību tēma: Vēstures ii - 12. klases 1. ieskaites mācību materiāls #3 📖 2. tēm…" at bounding box center [687, 342] width 1374 height 685
drag, startPoint x: 23, startPoint y: 64, endPoint x: 23, endPoint y: 73, distance: 8.6
click at [23, 73] on button "Close" at bounding box center [12, 62] width 24 height 53
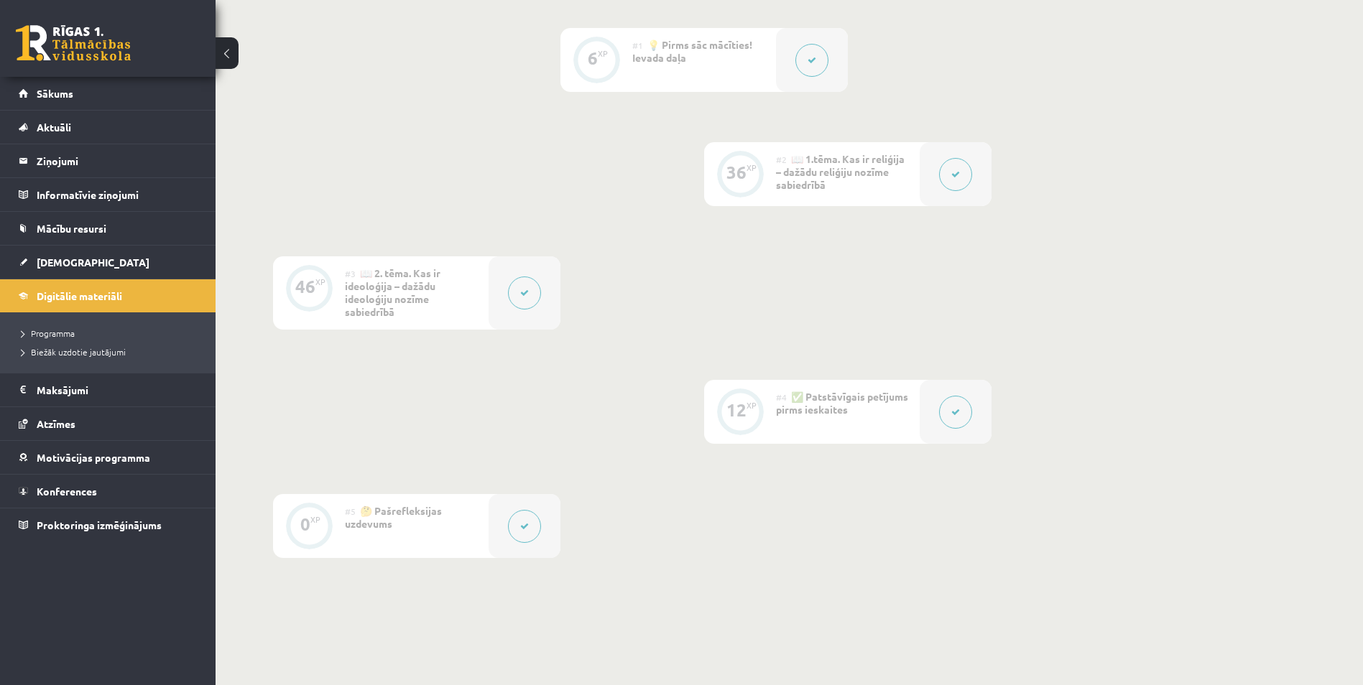
click at [950, 412] on button at bounding box center [955, 412] width 33 height 33
